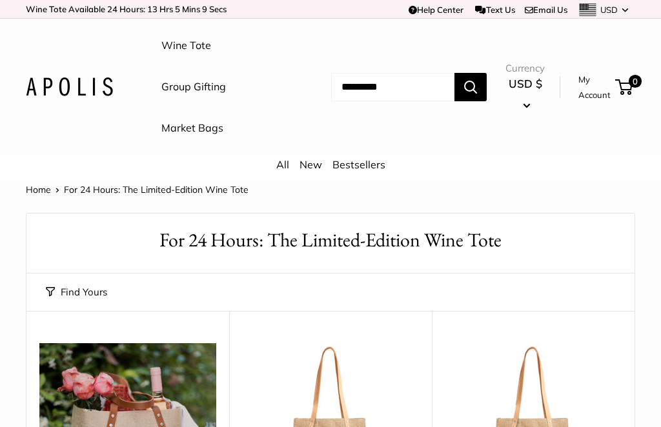
click at [316, 165] on link "New" at bounding box center [311, 164] width 23 height 13
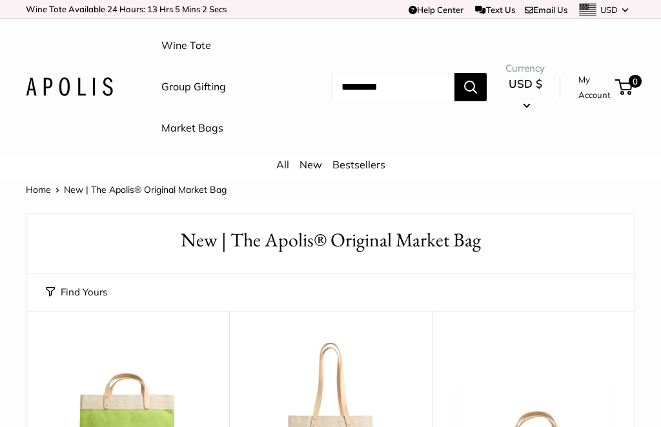
click at [358, 169] on link "Bestsellers" at bounding box center [359, 164] width 53 height 13
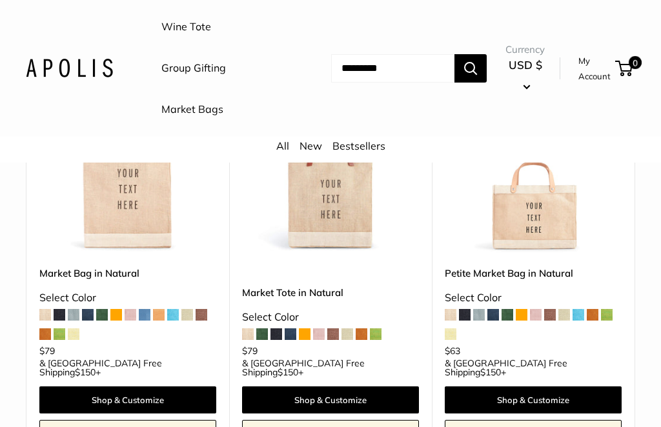
scroll to position [227, 0]
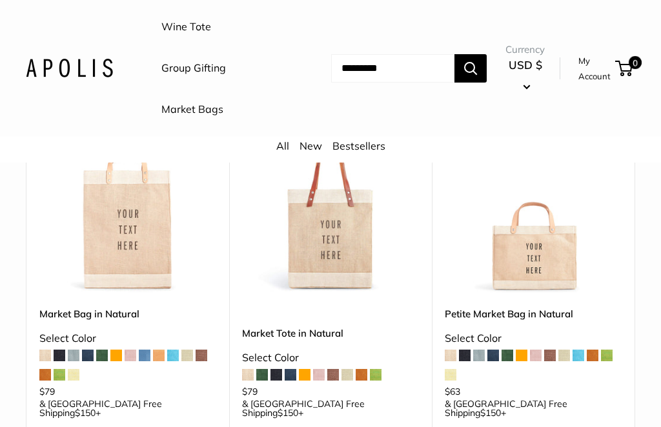
click at [324, 375] on span at bounding box center [319, 375] width 12 height 12
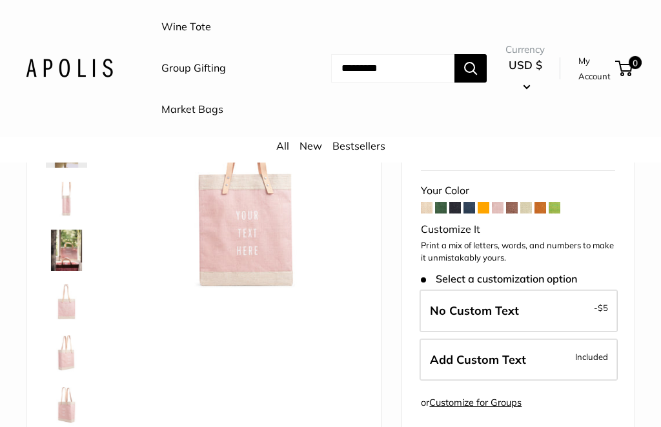
scroll to position [162, 0]
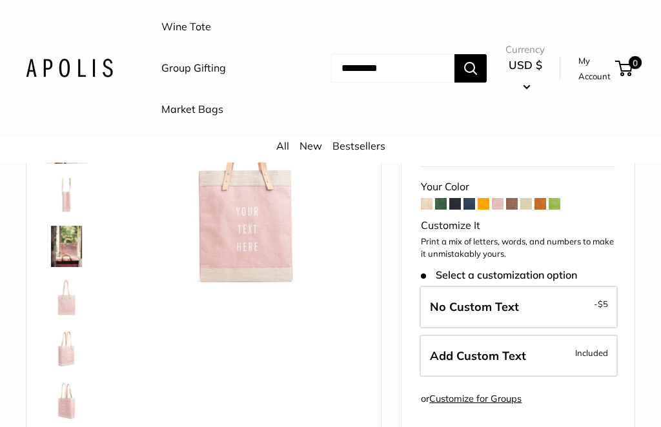
click at [558, 306] on label "No Custom Text - $5" at bounding box center [519, 307] width 198 height 43
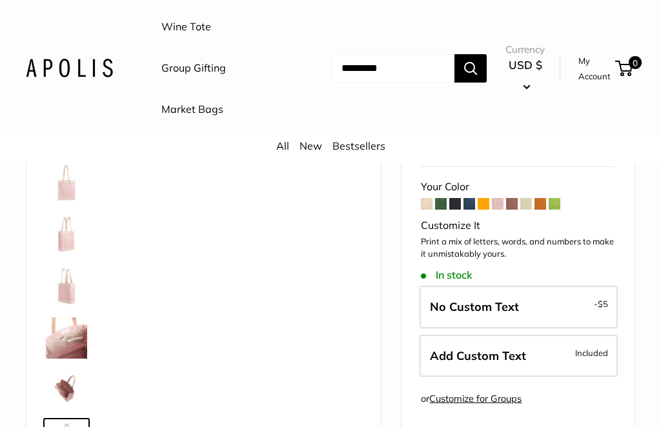
scroll to position [186, 0]
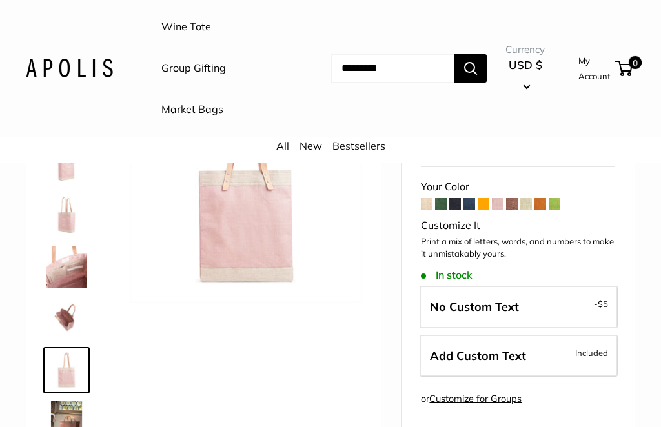
click at [515, 349] on span "Add Custom Text" at bounding box center [478, 356] width 96 height 15
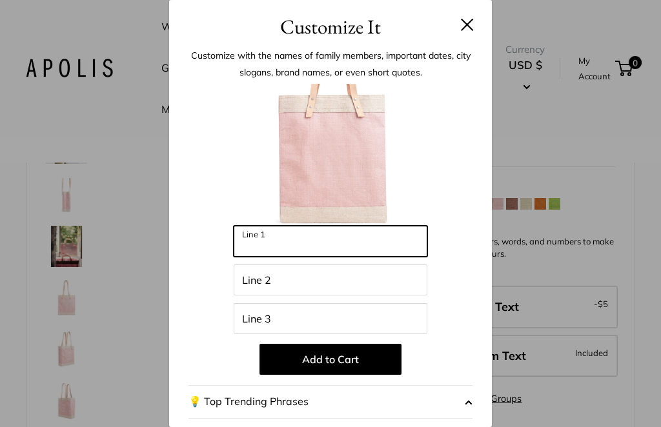
click at [293, 239] on input "Line 1" at bounding box center [331, 241] width 194 height 31
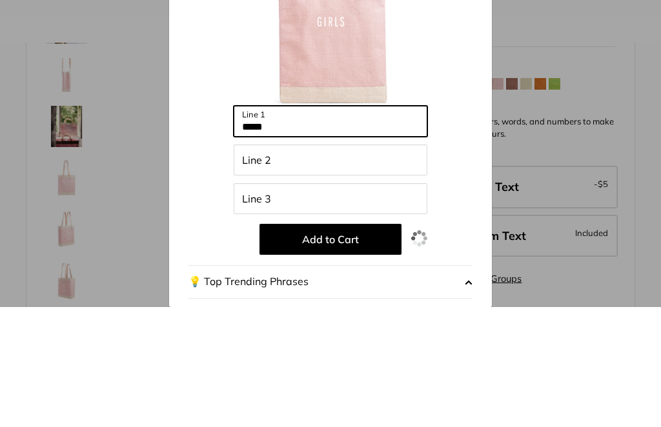
type input "*****"
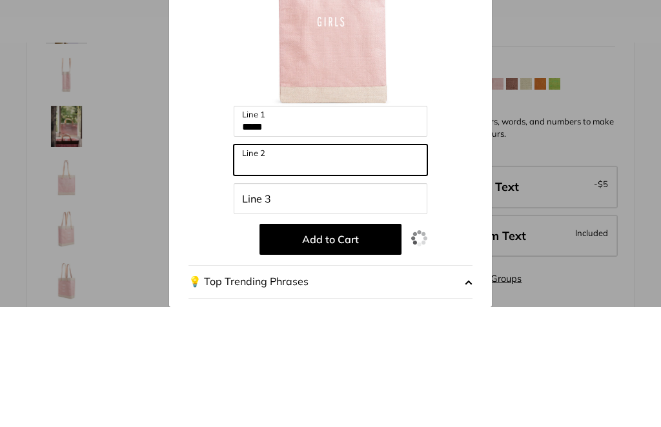
click at [273, 265] on input "Line 2" at bounding box center [331, 280] width 194 height 31
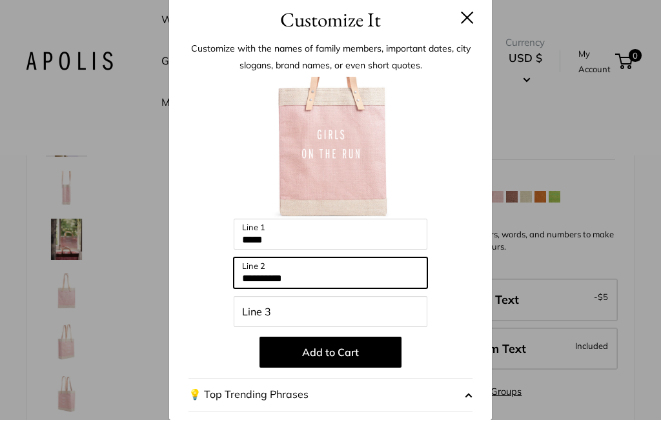
type input "**********"
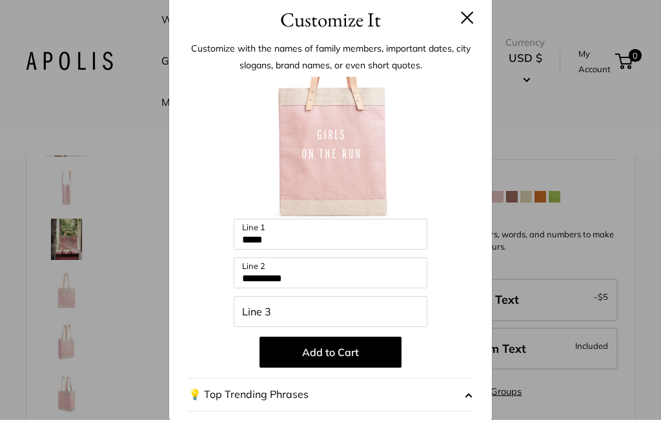
click at [464, 18] on button at bounding box center [467, 24] width 13 height 13
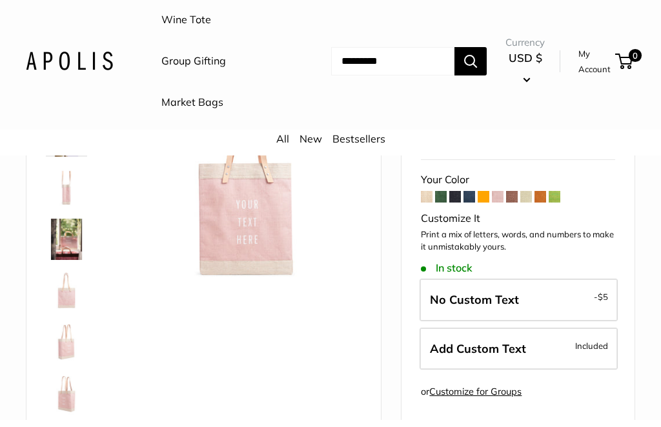
scroll to position [169, 0]
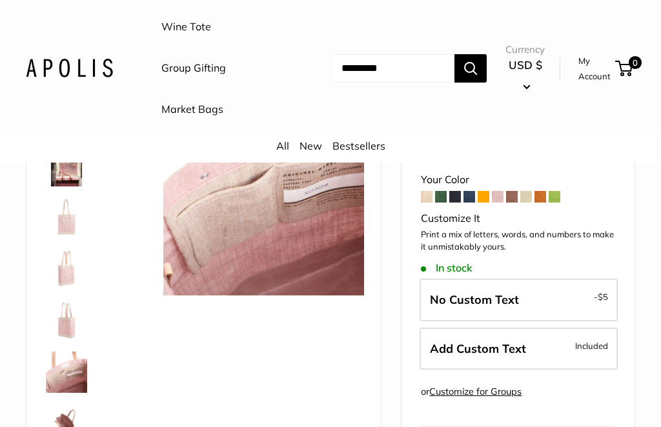
scroll to position [186, 0]
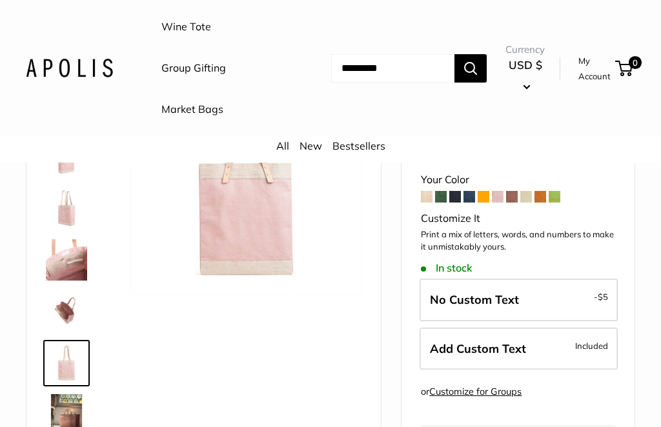
click at [79, 327] on img at bounding box center [66, 311] width 41 height 41
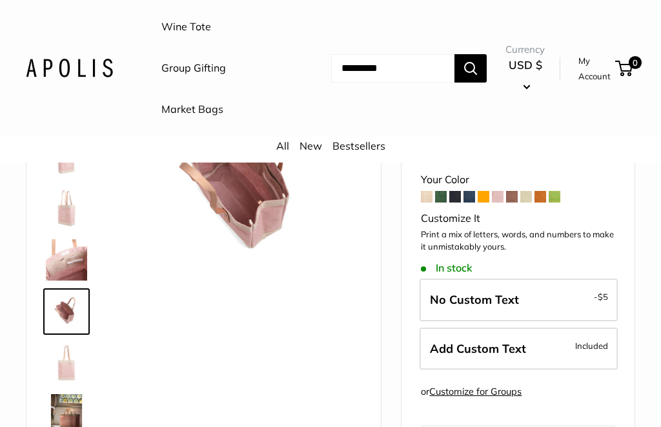
click at [73, 355] on img at bounding box center [66, 363] width 41 height 41
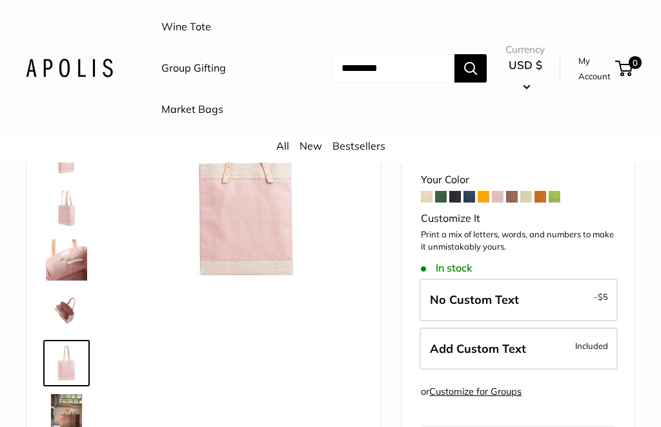
click at [72, 291] on img at bounding box center [66, 311] width 41 height 41
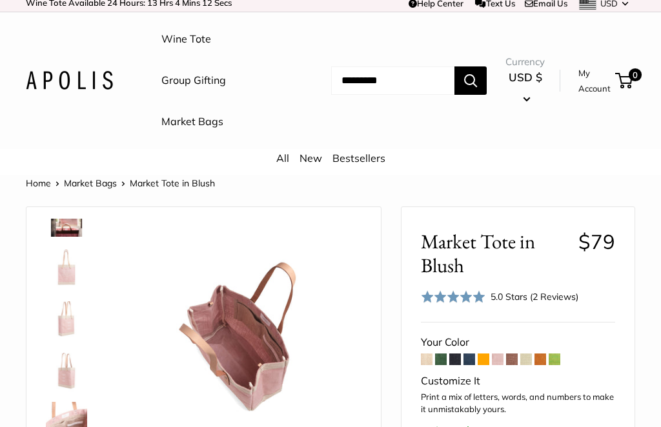
scroll to position [0, 0]
